Goal: Task Accomplishment & Management: Use online tool/utility

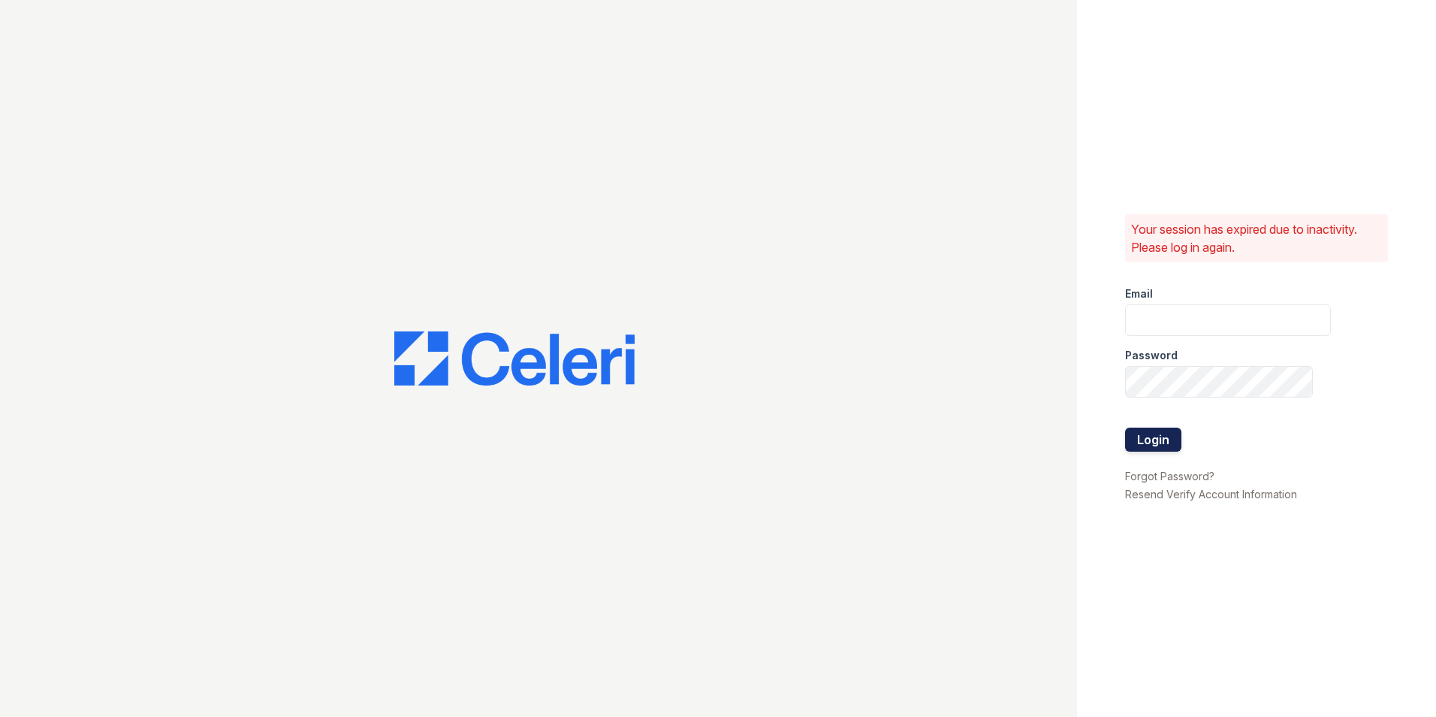
type input "morgan1@cafmanagement.com"
click at [1148, 445] on button "Login" at bounding box center [1153, 439] width 56 height 24
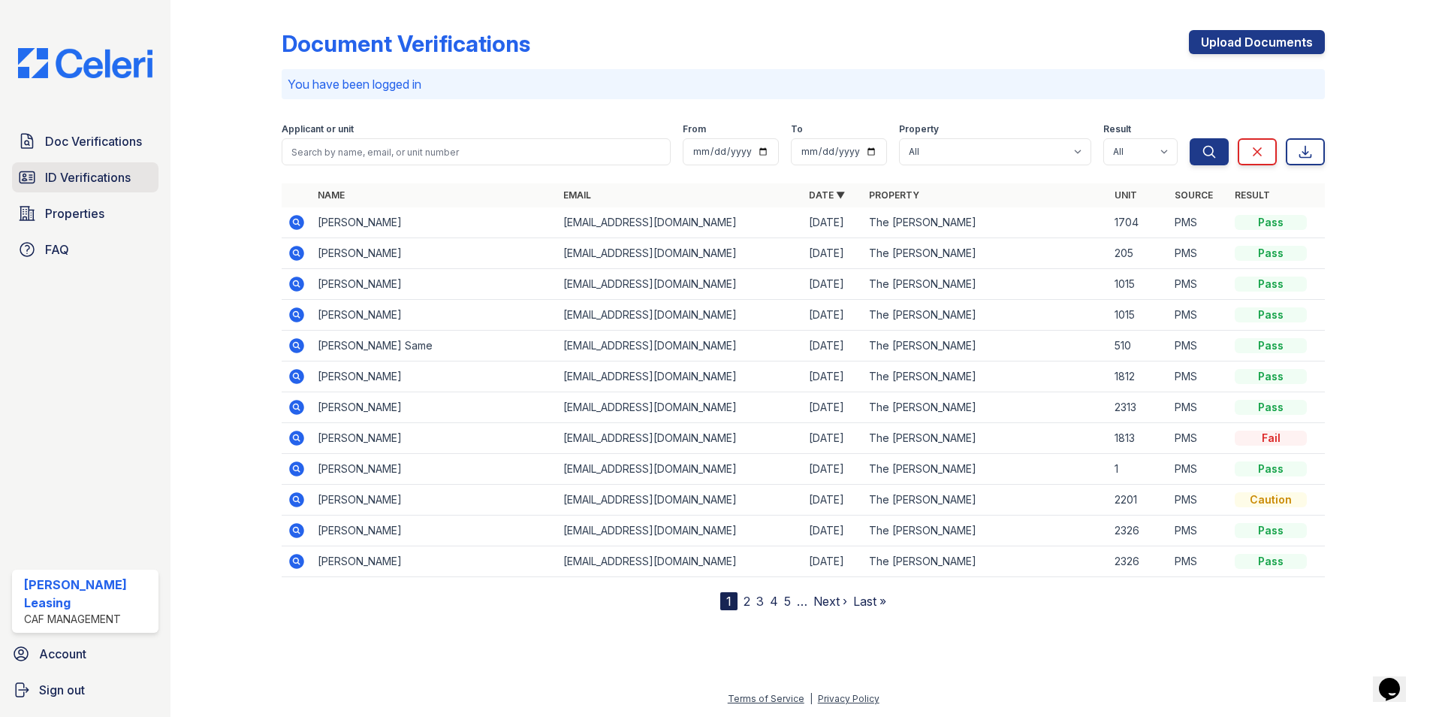
click at [99, 176] on span "ID Verifications" at bounding box center [88, 177] width 86 height 18
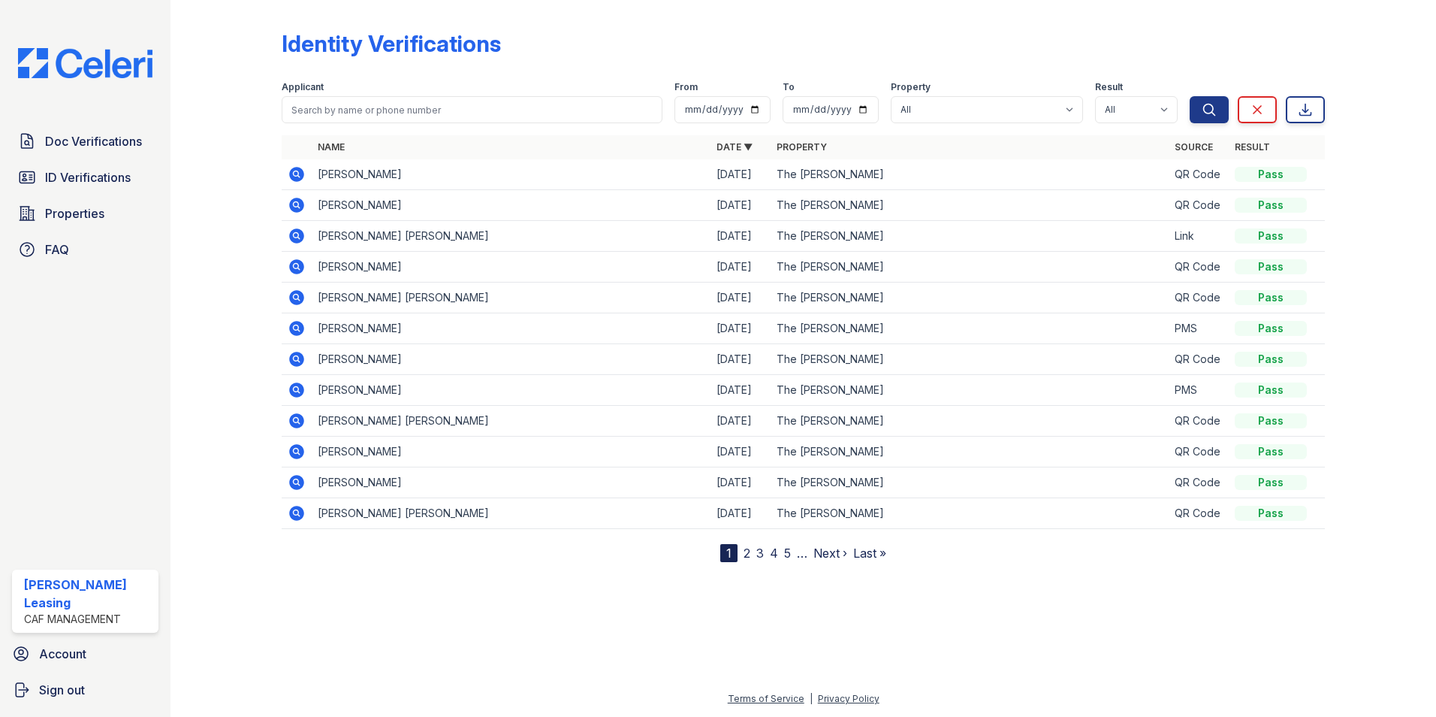
click at [394, 172] on td "[PERSON_NAME]" at bounding box center [511, 174] width 399 height 31
click at [301, 174] on icon at bounding box center [296, 174] width 15 height 15
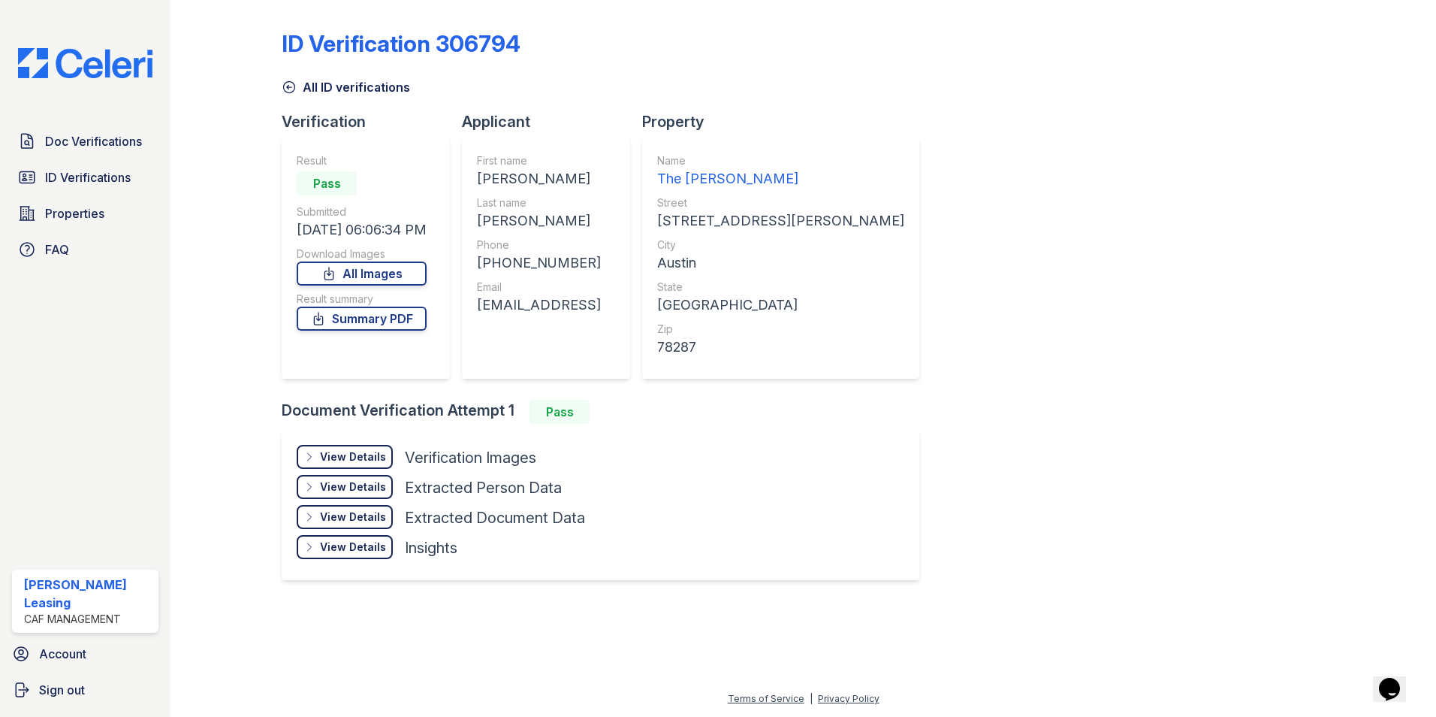
drag, startPoint x: 630, startPoint y: 304, endPoint x: 485, endPoint y: 312, distance: 145.2
click at [485, 312] on div "First name [PERSON_NAME] Last name [PERSON_NAME] Phone [PHONE_NUMBER] Email [EM…" at bounding box center [546, 258] width 168 height 240
drag, startPoint x: 485, startPoint y: 312, endPoint x: 512, endPoint y: 306, distance: 27.0
copy div "[EMAIL_ADDRESS]"
drag, startPoint x: 545, startPoint y: 219, endPoint x: 481, endPoint y: 230, distance: 64.0
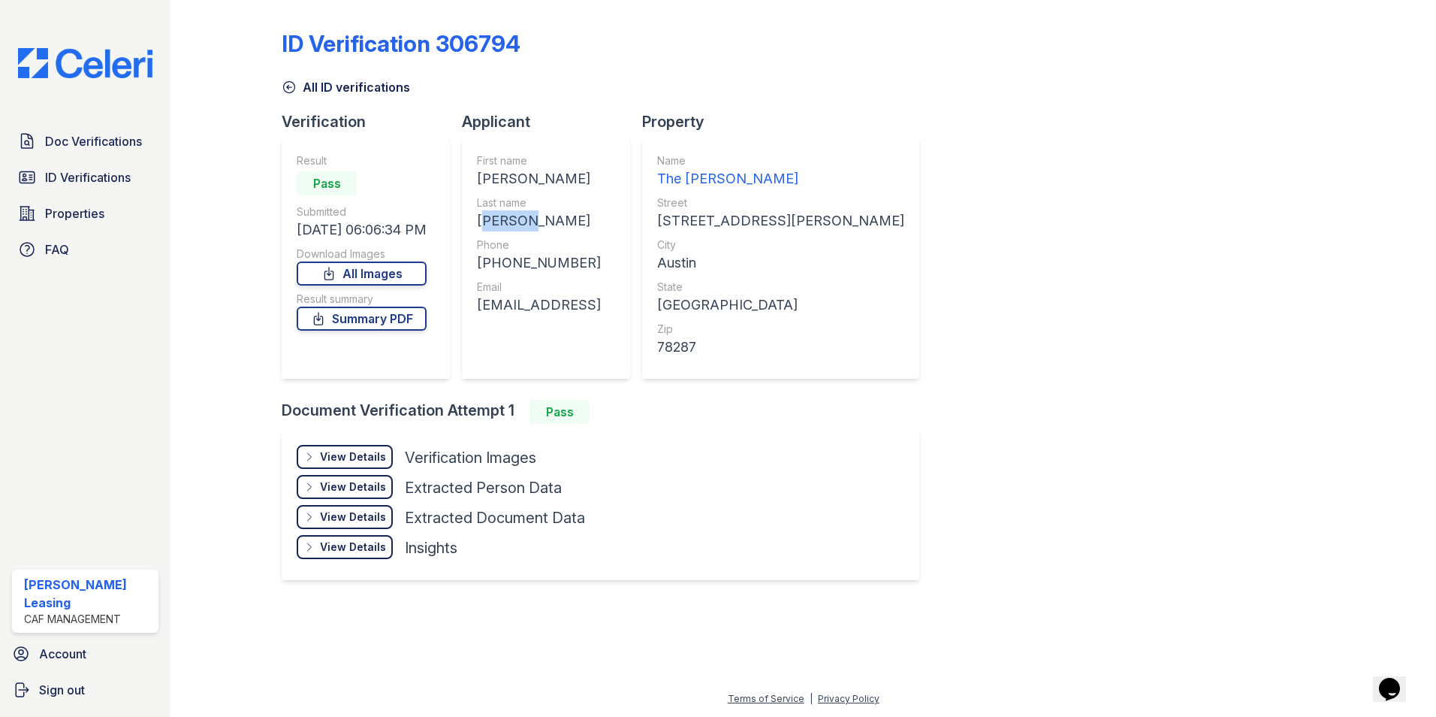
click at [481, 230] on div "First name [PERSON_NAME] Last name [PERSON_NAME] Phone [PHONE_NUMBER] Email [EM…" at bounding box center [546, 258] width 168 height 240
drag, startPoint x: 481, startPoint y: 230, endPoint x: 499, endPoint y: 223, distance: 18.6
copy div "[PERSON_NAME]"
click at [599, 261] on div "+14848182215" at bounding box center [539, 262] width 124 height 21
drag, startPoint x: 623, startPoint y: 178, endPoint x: 490, endPoint y: 176, distance: 133.7
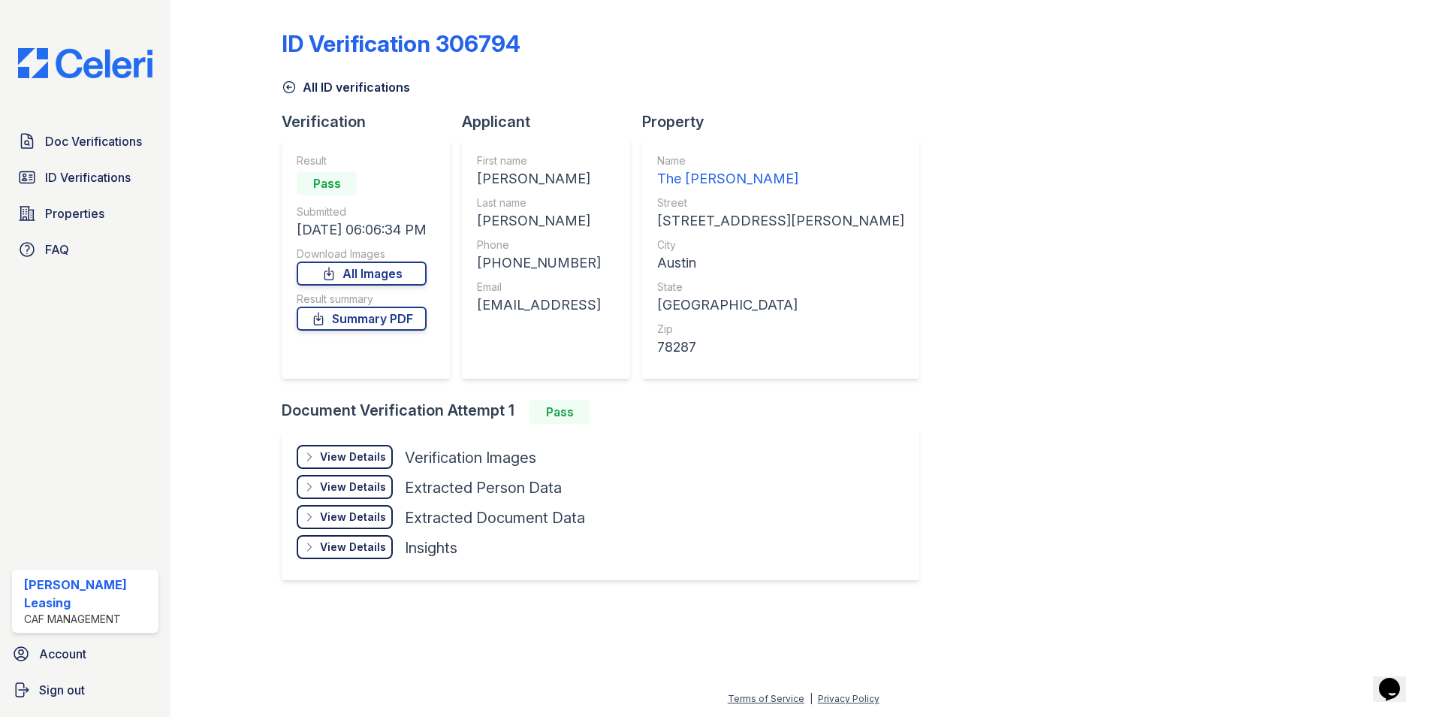
click at [490, 176] on div "MATTHEW OTTONIEL" at bounding box center [539, 178] width 124 height 21
drag, startPoint x: 490, startPoint y: 176, endPoint x: 500, endPoint y: 176, distance: 10.5
copy div "MATTHEW OTTONIEL"
